Goal: Check status: Check status

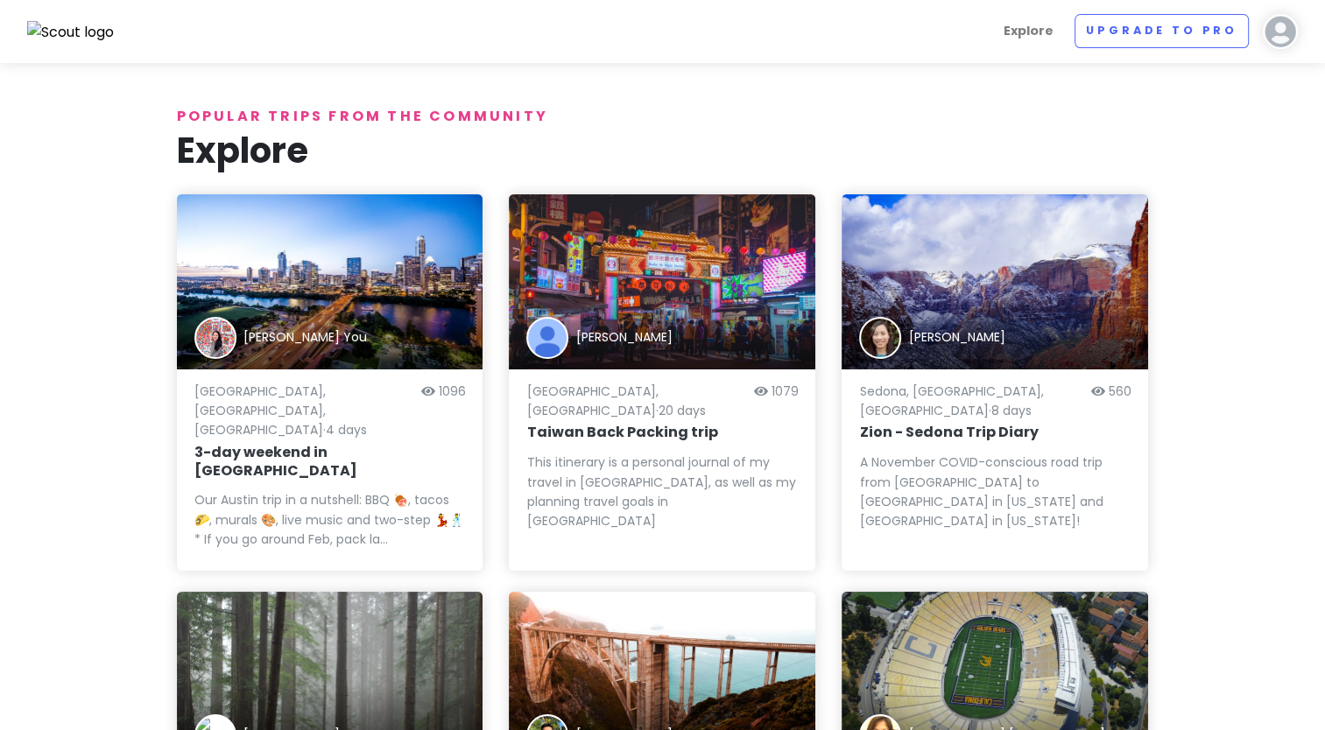
click at [1283, 26] on img at bounding box center [1280, 31] width 35 height 35
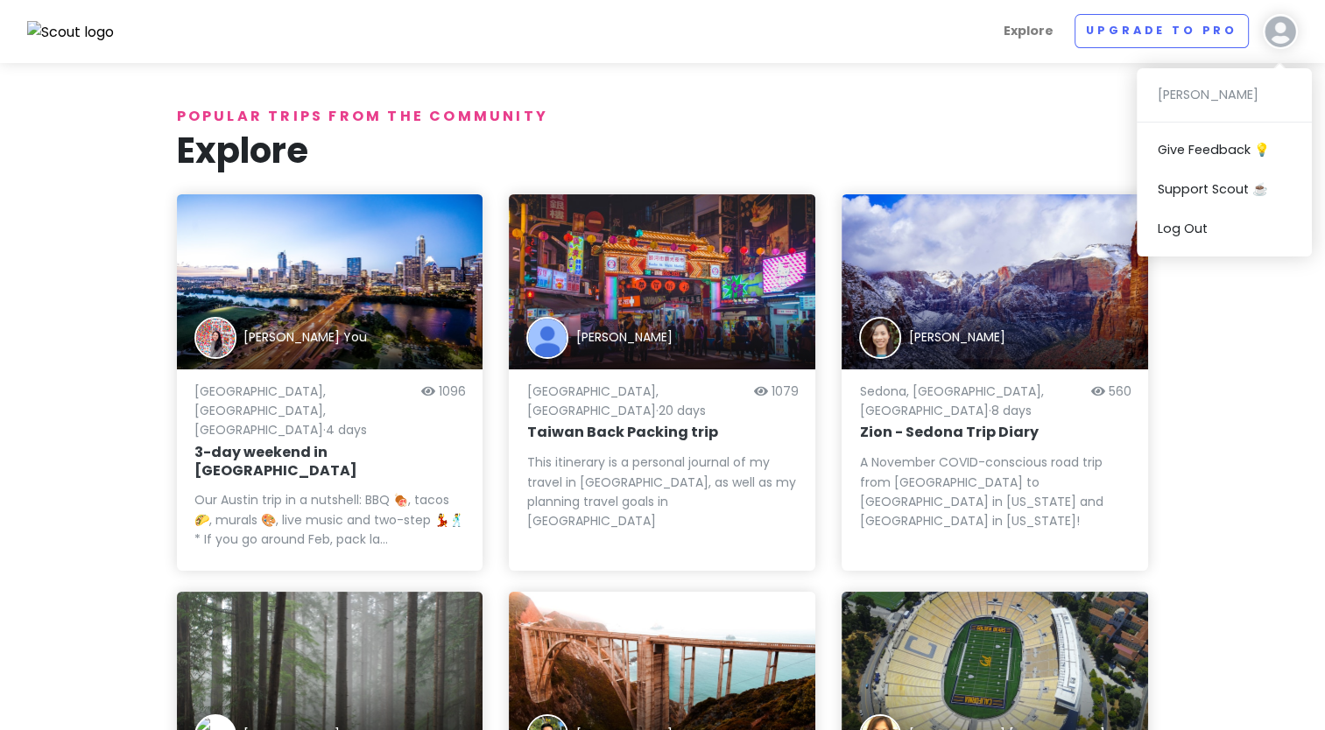
click at [1238, 92] on div "[PERSON_NAME] Give Feedback 💡 Support Scout ☕️ Log Out" at bounding box center [1224, 162] width 175 height 188
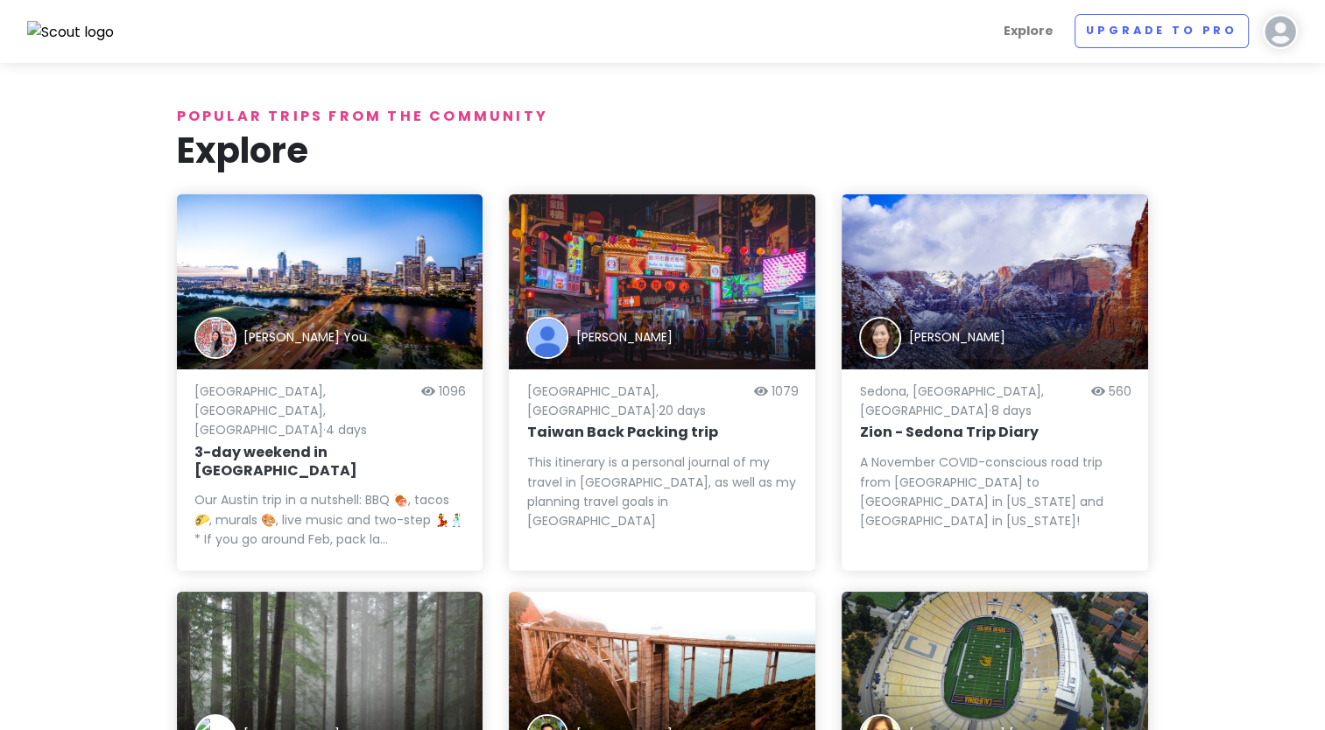
click at [1278, 34] on img at bounding box center [1280, 31] width 35 height 35
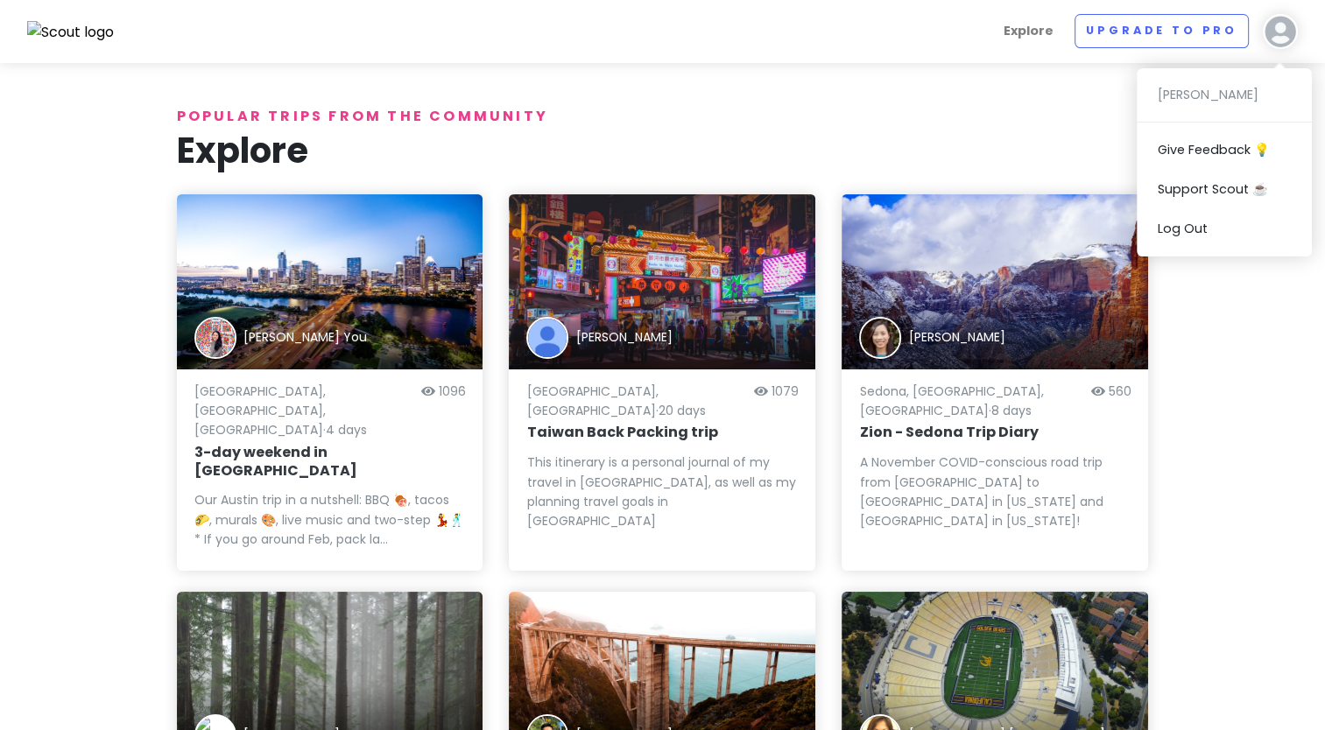
click at [1219, 95] on div "[PERSON_NAME] Give Feedback 💡 Support Scout ☕️ Log Out" at bounding box center [1224, 162] width 175 height 188
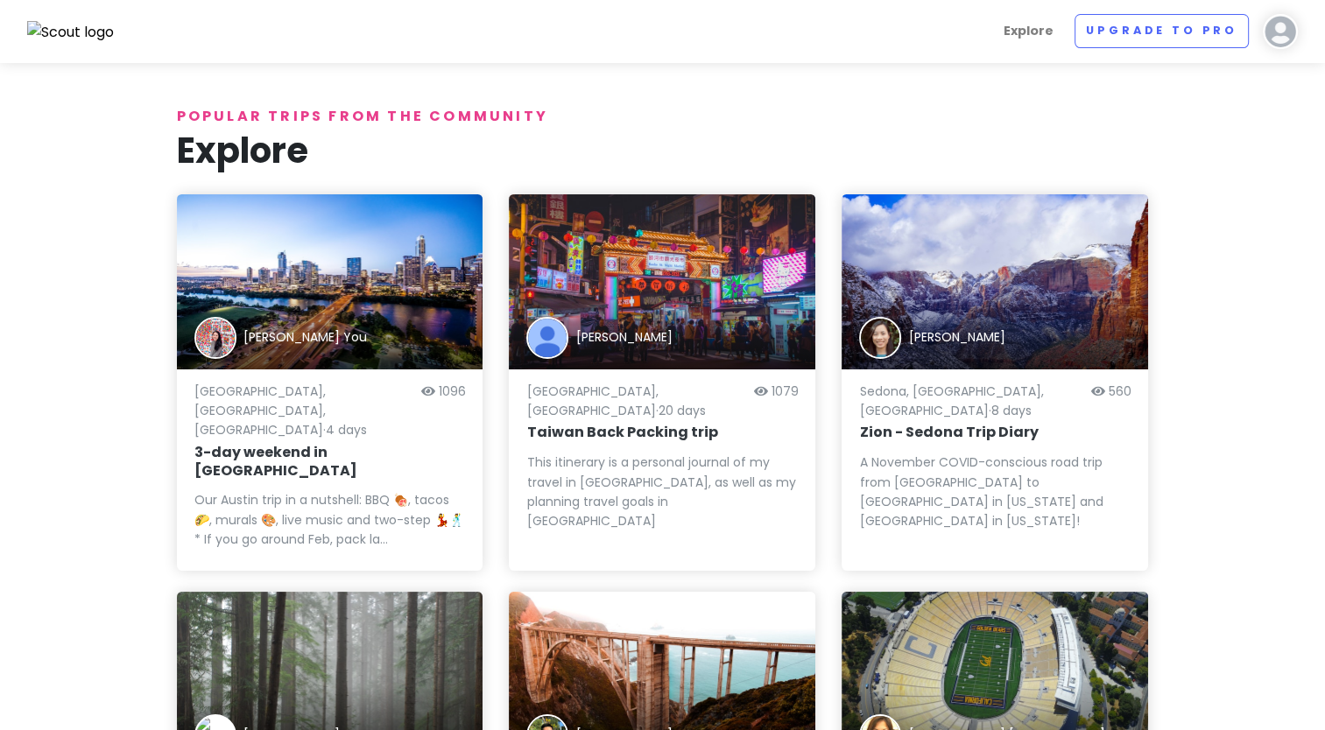
click at [1275, 40] on img at bounding box center [1280, 31] width 35 height 35
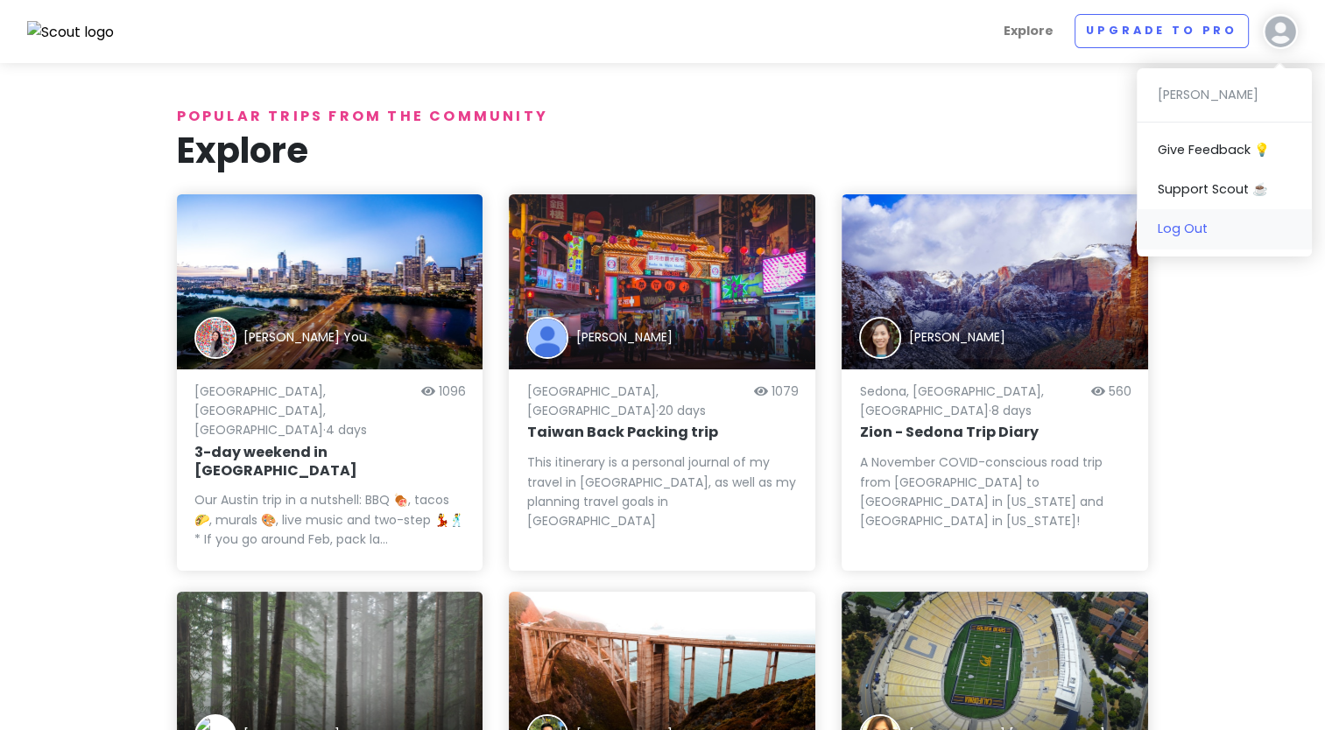
click at [1184, 230] on link "Log Out" at bounding box center [1224, 228] width 175 height 39
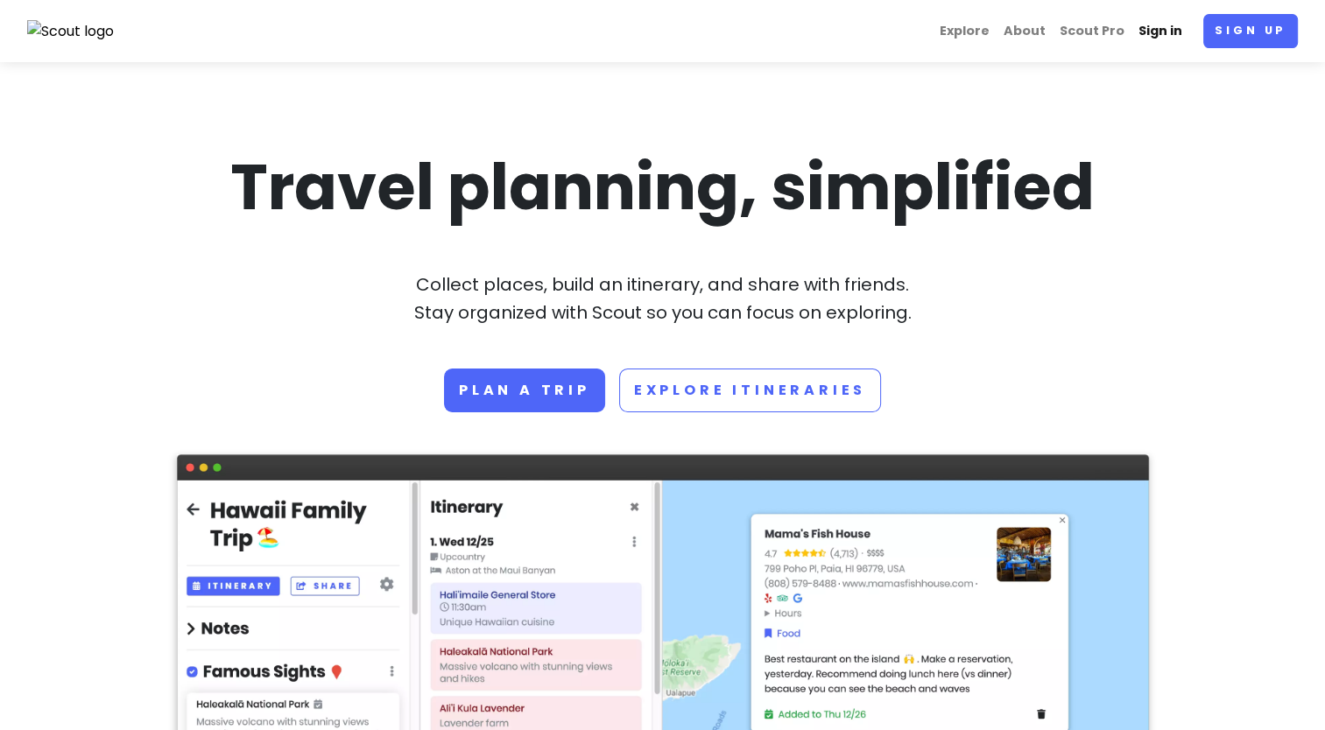
click at [1165, 28] on link "Sign in" at bounding box center [1161, 31] width 58 height 34
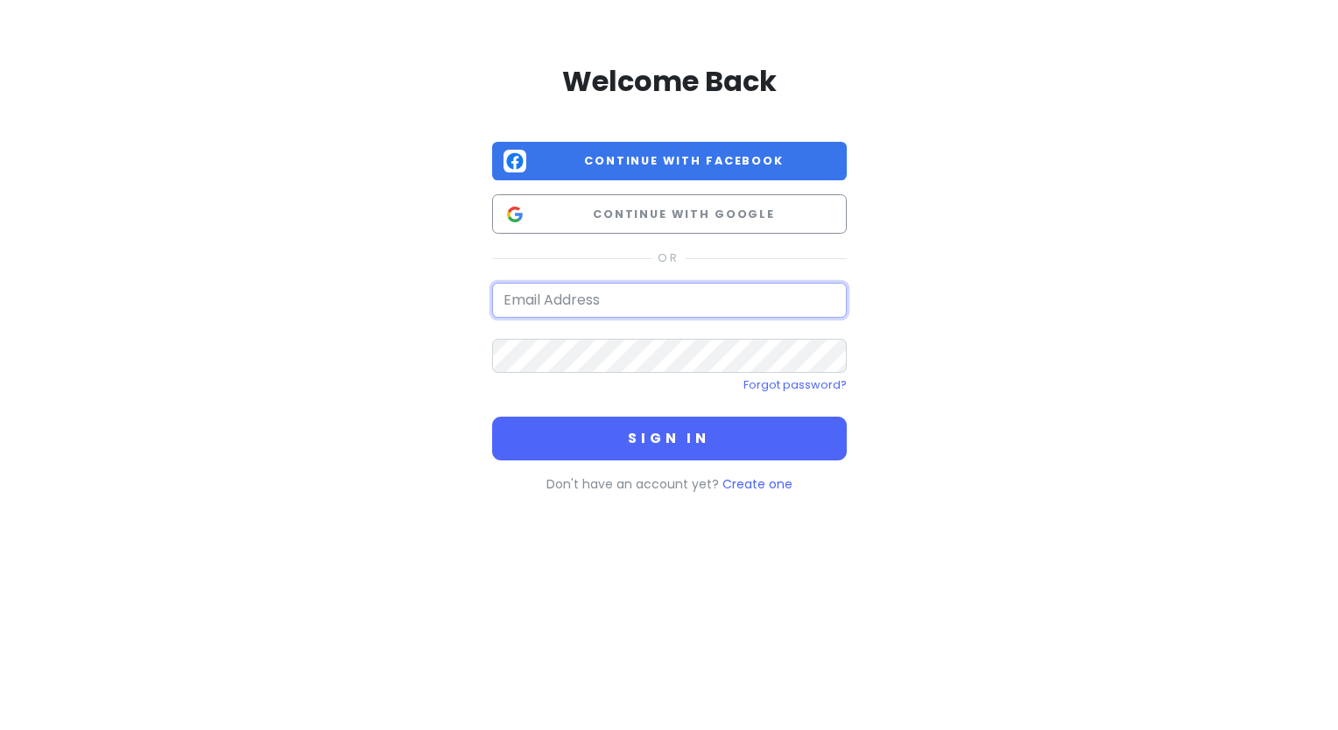
click at [507, 301] on input "email" at bounding box center [669, 300] width 355 height 35
type input "[EMAIL_ADDRESS][DOMAIN_NAME]"
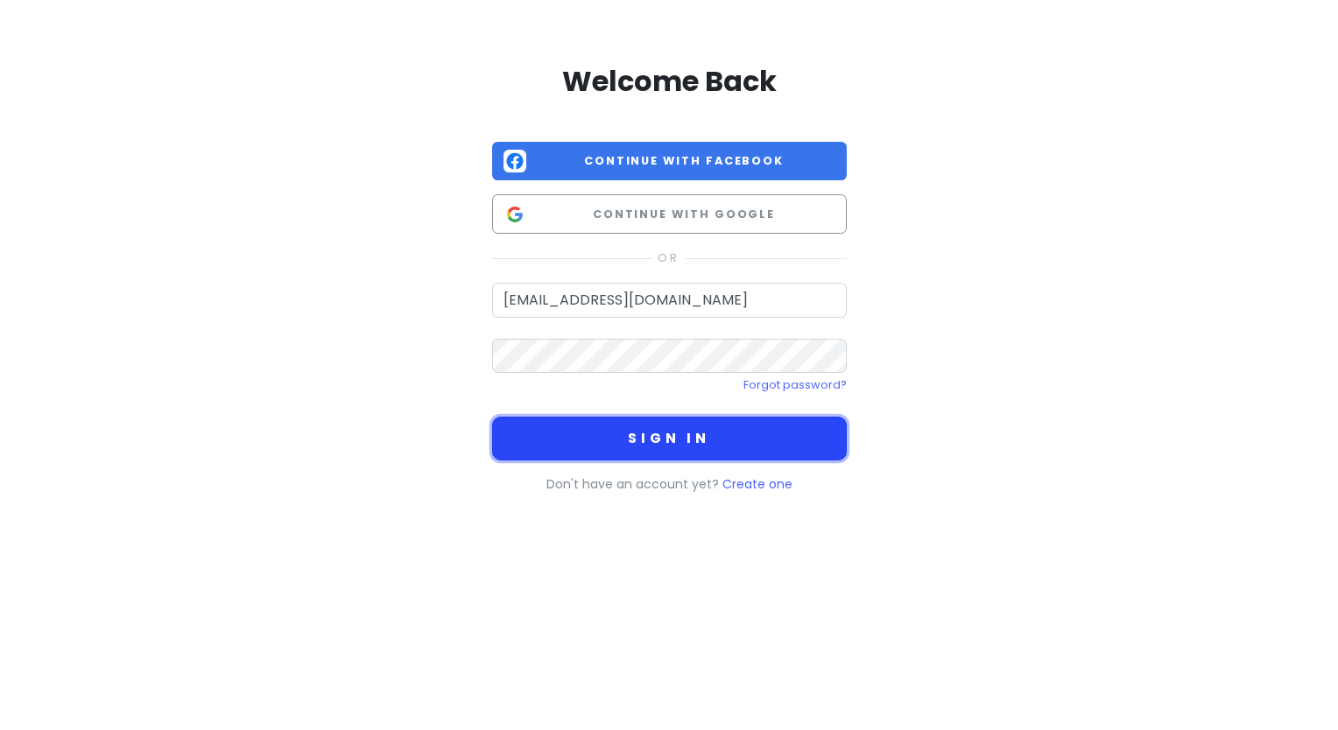
click at [667, 434] on button "Sign in" at bounding box center [669, 439] width 355 height 44
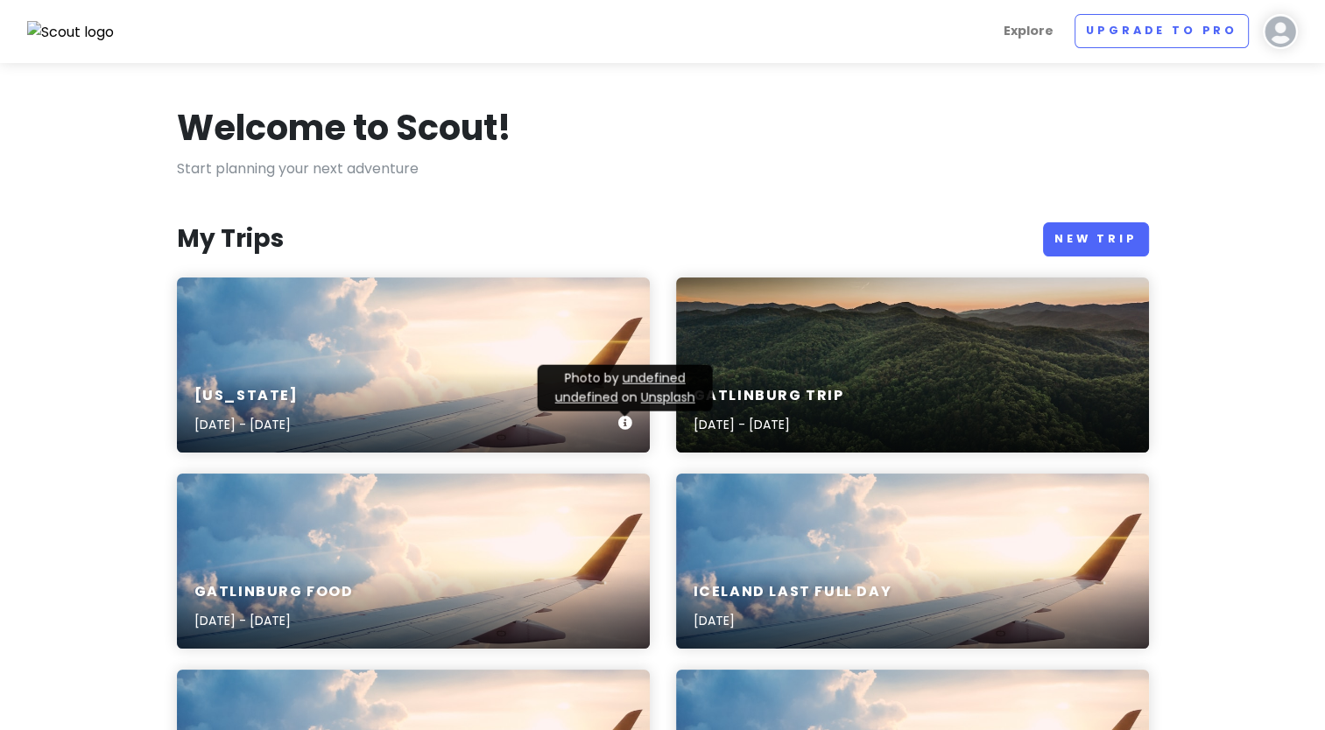
click at [379, 363] on div "[US_STATE] [DATE] - [DATE]" at bounding box center [413, 365] width 473 height 175
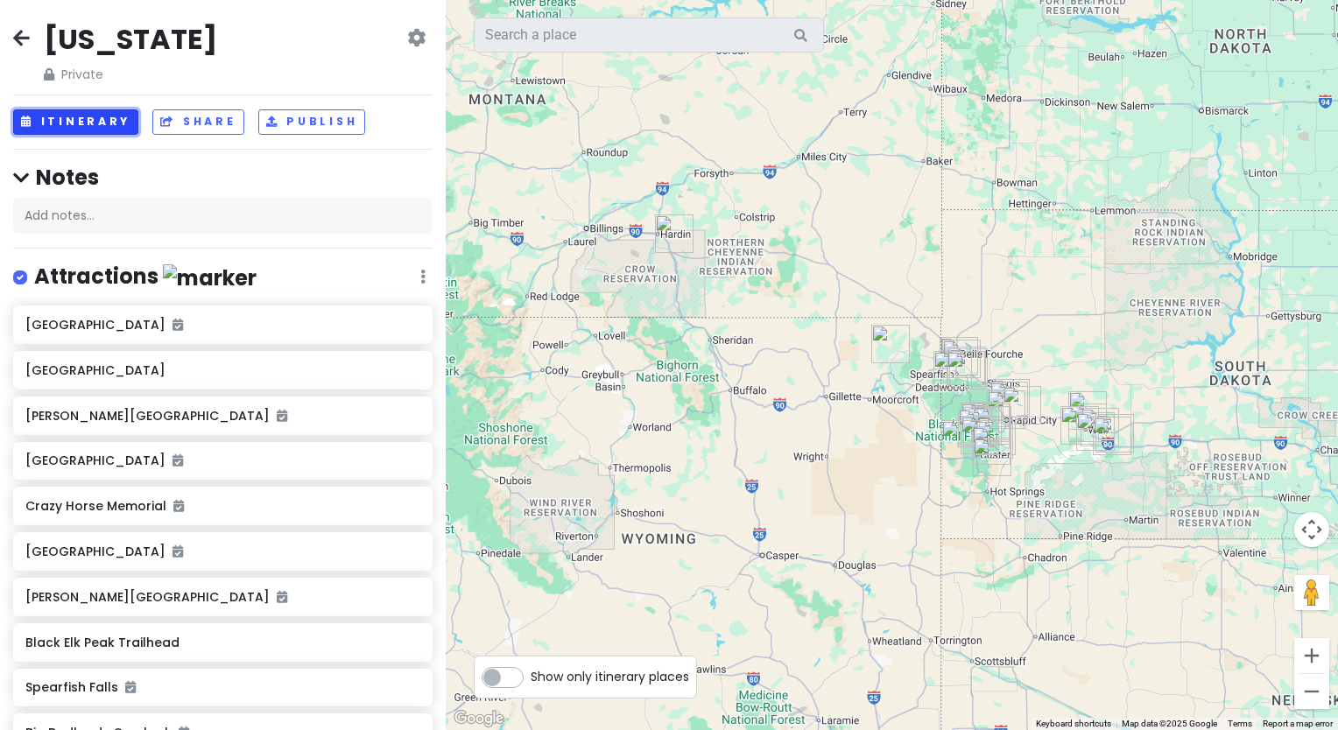
click at [81, 119] on button "Itinerary" at bounding box center [75, 121] width 125 height 25
